Goal: Entertainment & Leisure: Consume media (video, audio)

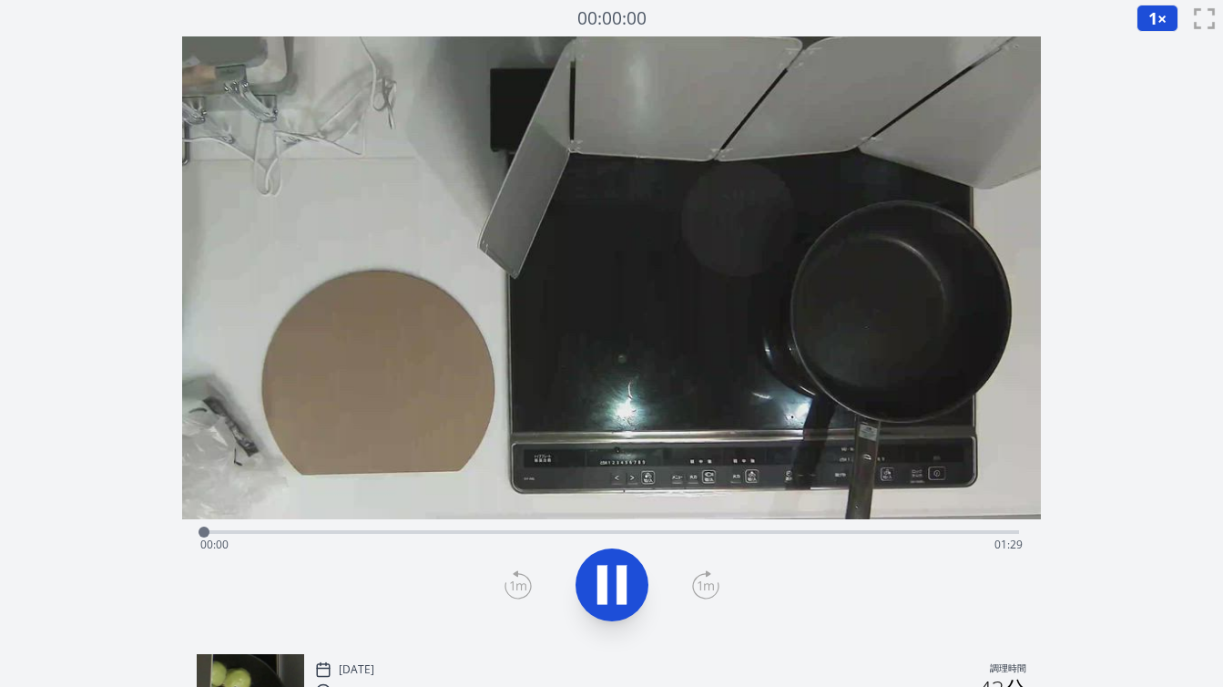
scroll to position [1, 0]
click at [492, 534] on div "経過時間: 00:05 残り時間: 01:24" at bounding box center [611, 543] width 822 height 29
click at [488, 533] on div "経過時間: 00:35 残り時間: 00:54" at bounding box center [611, 543] width 822 height 29
click at [453, 529] on div "経過時間: 00:31 残り時間: 00:58" at bounding box center [611, 543] width 822 height 29
click at [384, 531] on div "経過時間: 00:27 残り時間: 01:02" at bounding box center [611, 543] width 822 height 29
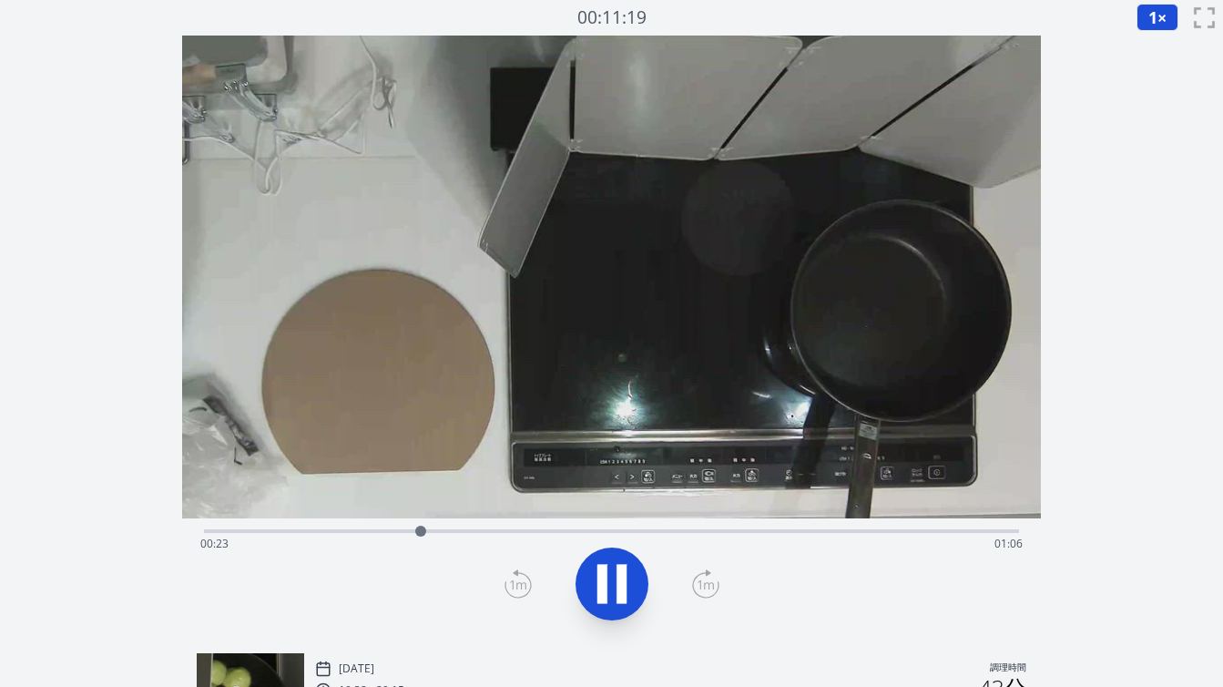
click at [397, 531] on div "経過時間: 00:23 残り時間: 01:06" at bounding box center [611, 543] width 822 height 29
click at [389, 529] on div "経過時間: 00:22 残り時間: 01:07" at bounding box center [611, 543] width 822 height 29
click at [375, 530] on div "経過時間: 00:20 残り時間: 01:08" at bounding box center [611, 543] width 822 height 29
click at [621, 587] on icon at bounding box center [621, 584] width 10 height 39
click at [619, 585] on icon at bounding box center [612, 584] width 30 height 38
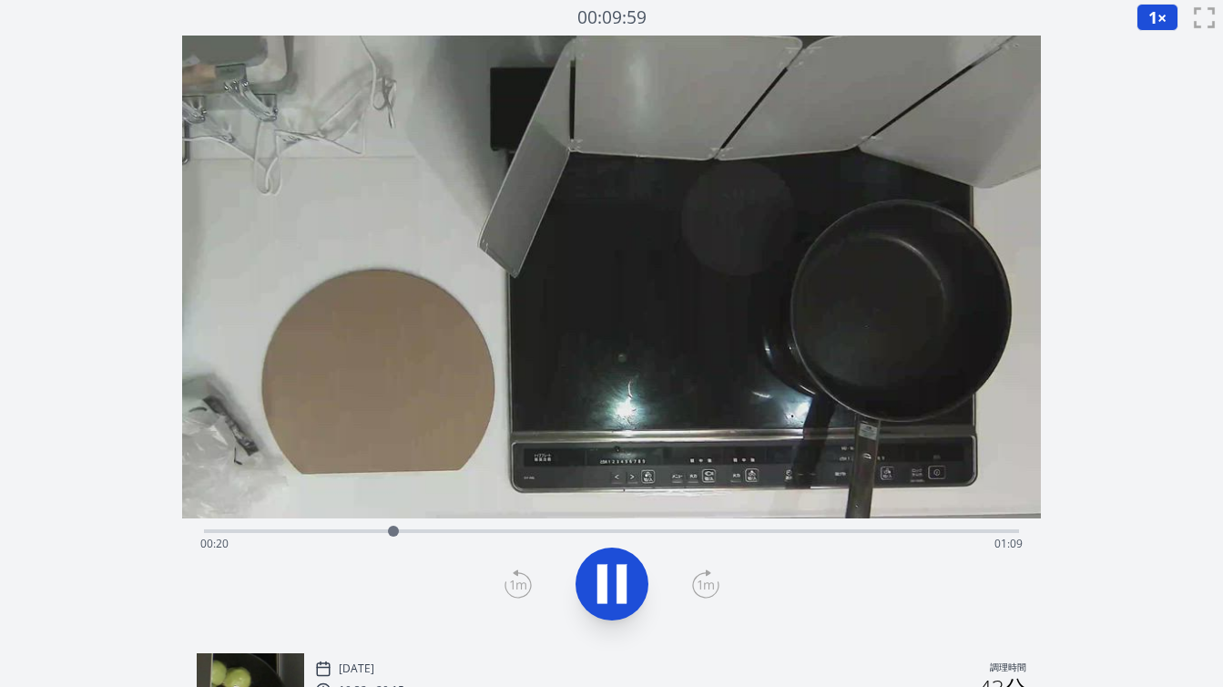
click at [619, 585] on icon at bounding box center [621, 584] width 10 height 39
click at [388, 533] on div at bounding box center [395, 530] width 27 height 27
click at [392, 534] on div at bounding box center [387, 530] width 11 height 11
click at [396, 533] on div at bounding box center [391, 530] width 27 height 27
click at [599, 585] on icon at bounding box center [612, 584] width 30 height 38
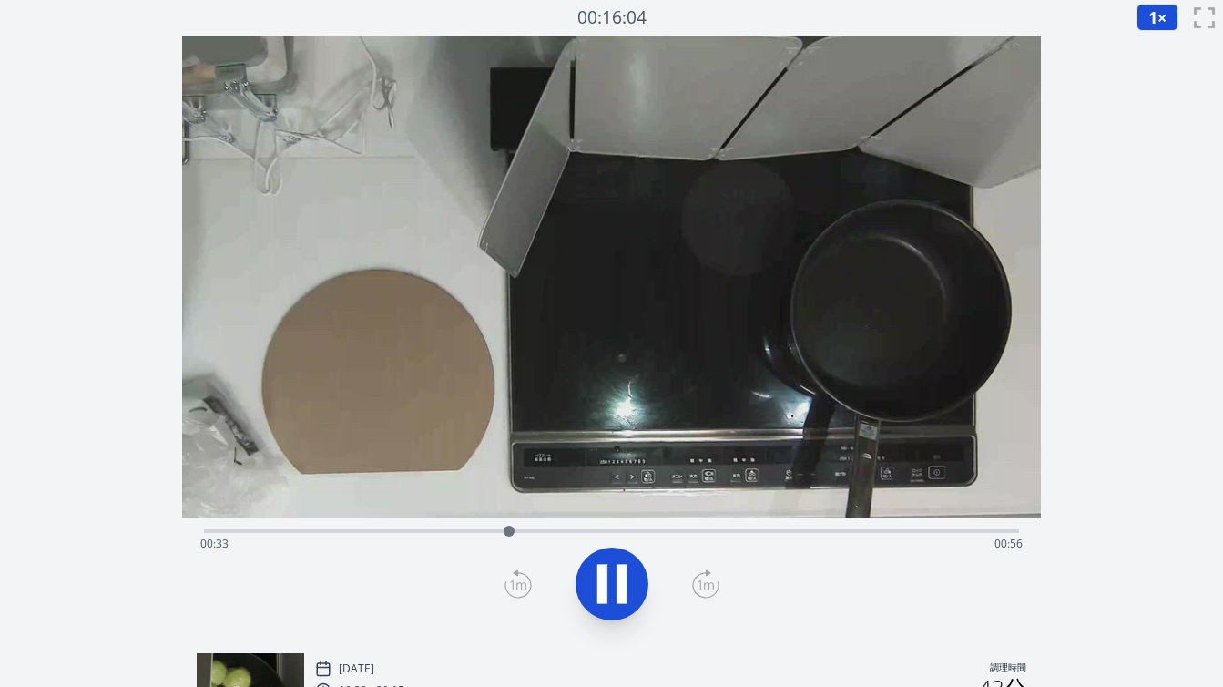
click at [599, 583] on icon at bounding box center [602, 584] width 10 height 39
click at [499, 533] on div at bounding box center [510, 530] width 27 height 27
click at [475, 531] on div "経過時間: 00:32 残り時間: 00:57" at bounding box center [611, 543] width 822 height 29
click at [443, 533] on div "経過時間: 00:29 残り時間: 01:00" at bounding box center [611, 543] width 822 height 29
click at [429, 530] on div "経過時間: 00:26 残り時間: 01:03" at bounding box center [611, 531] width 815 height 4
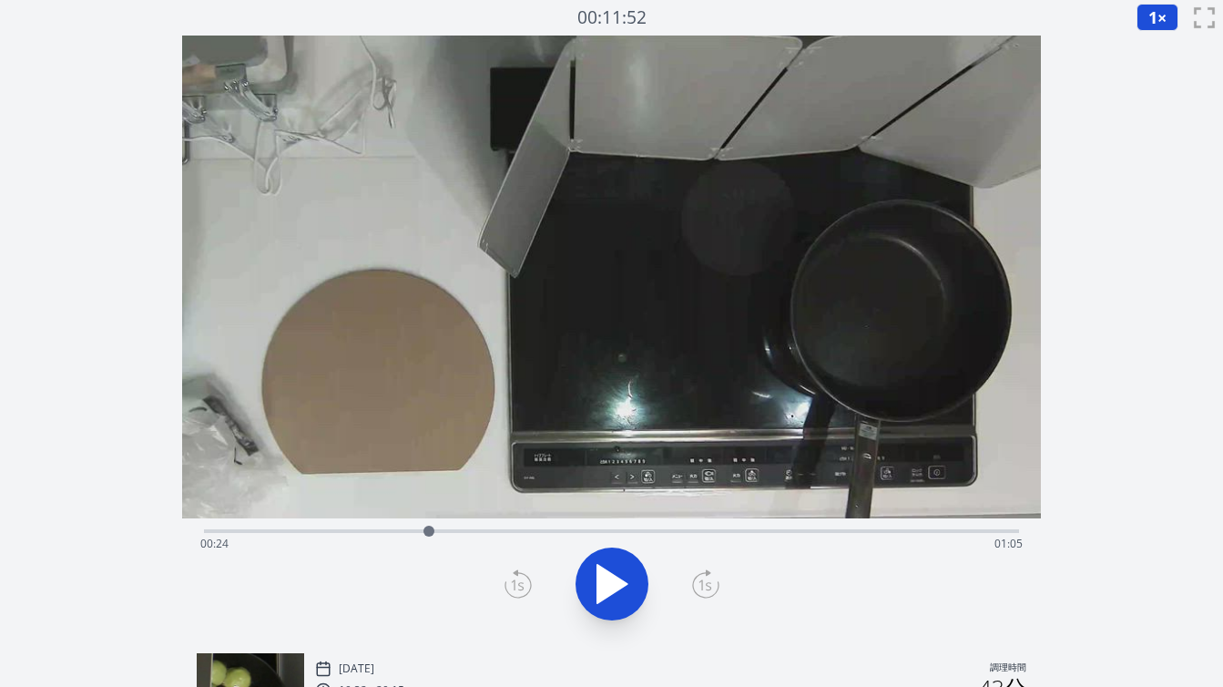
click at [634, 586] on icon at bounding box center [611, 583] width 51 height 51
click at [447, 531] on div "経過時間: 00:29 残り時間: 01:00" at bounding box center [611, 543] width 822 height 29
click at [423, 528] on div "経過時間: 00:28 残り時間: 01:01" at bounding box center [611, 529] width 815 height 22
click at [396, 528] on div "経過時間: 00:24 残り時間: 01:04" at bounding box center [611, 529] width 815 height 22
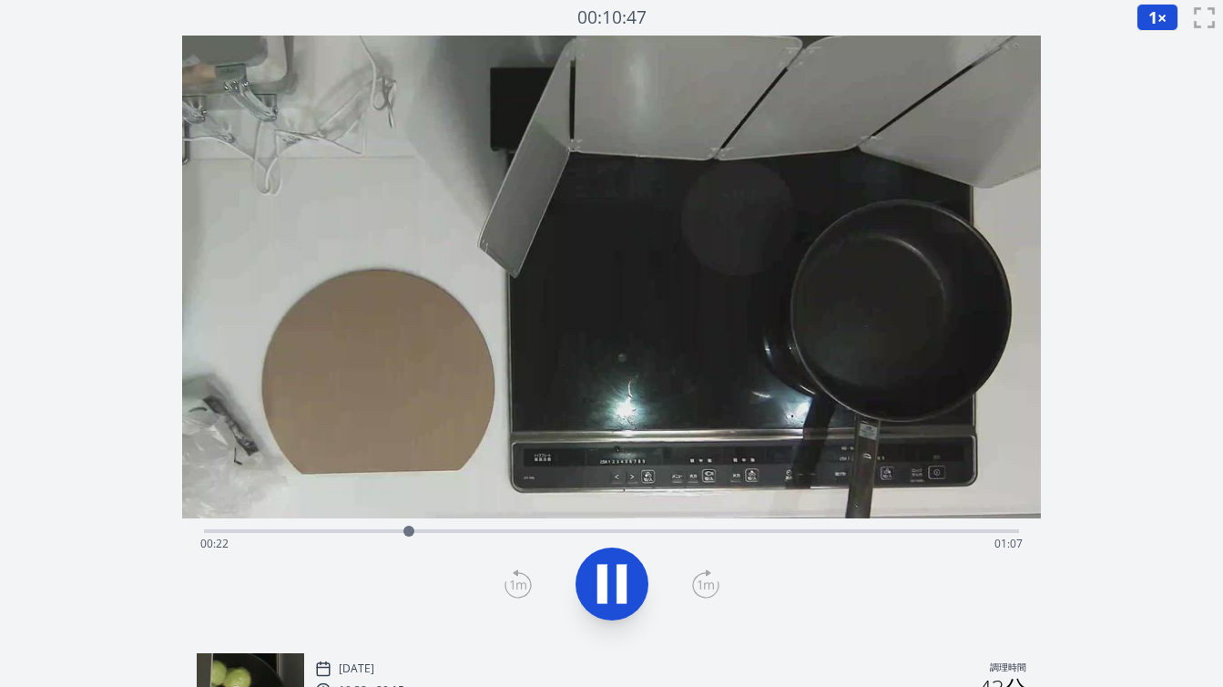
click at [389, 528] on div "経過時間: 00:22 残り時間: 01:07" at bounding box center [611, 529] width 815 height 22
click at [374, 529] on div "経過時間: 00:24 残り時間: 01:05" at bounding box center [611, 543] width 822 height 29
click at [325, 529] on div "経過時間: 00:23 残り時間: 01:06" at bounding box center [611, 543] width 822 height 29
click at [413, 532] on div "経過時間: 00:36 残り時間: 00:53" at bounding box center [611, 543] width 822 height 29
